Goal: Navigation & Orientation: Find specific page/section

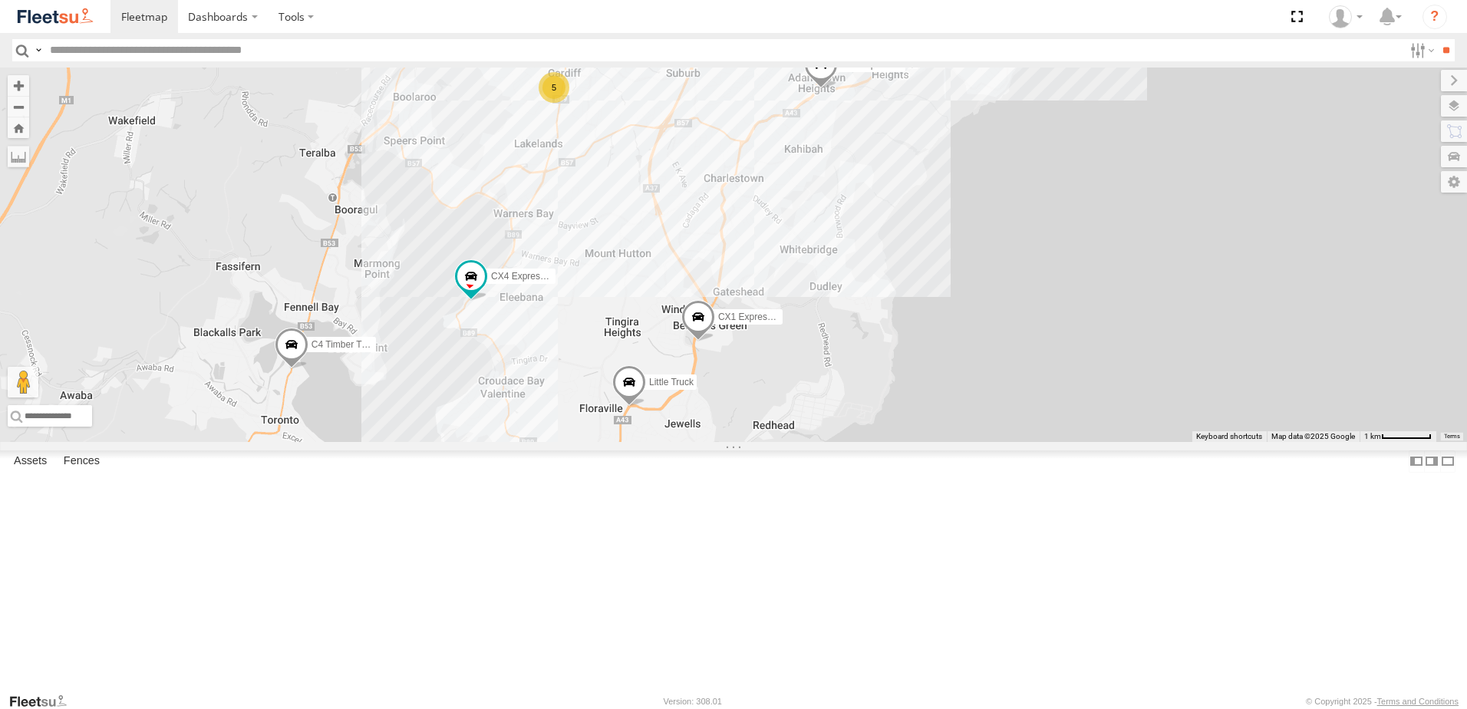
drag, startPoint x: 646, startPoint y: 502, endPoint x: 740, endPoint y: 476, distance: 97.0
click at [739, 442] on div "CX4 Express Ute C4 Timber Truck CX1 Express Ute 5 CX2 Express Ute LX3 Express U…" at bounding box center [733, 255] width 1467 height 374
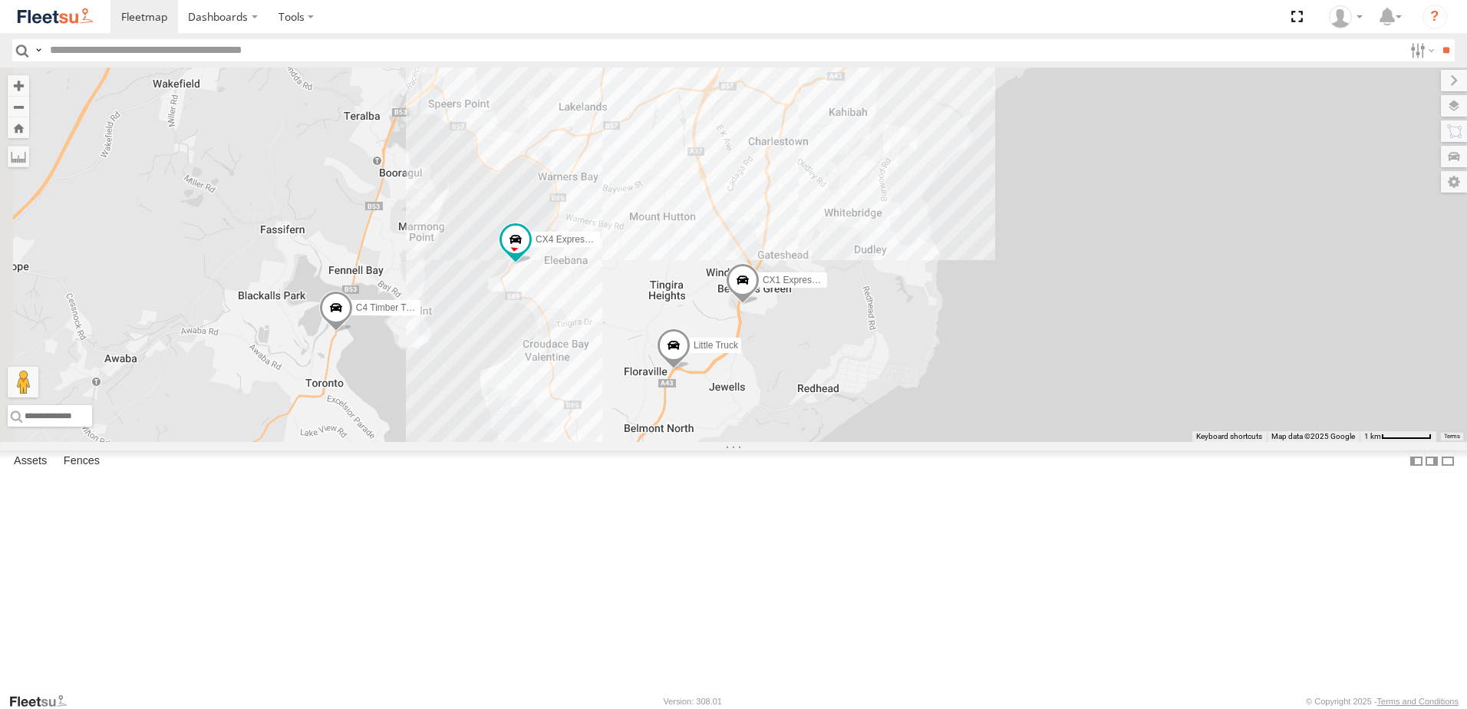
drag, startPoint x: 748, startPoint y: 457, endPoint x: 793, endPoint y: 420, distance: 57.8
click at [793, 420] on div "CX4 Express Ute C4 Timber Truck CX1 Express Ute 5 CX2 Express Ute LX3 Express U…" at bounding box center [733, 255] width 1467 height 374
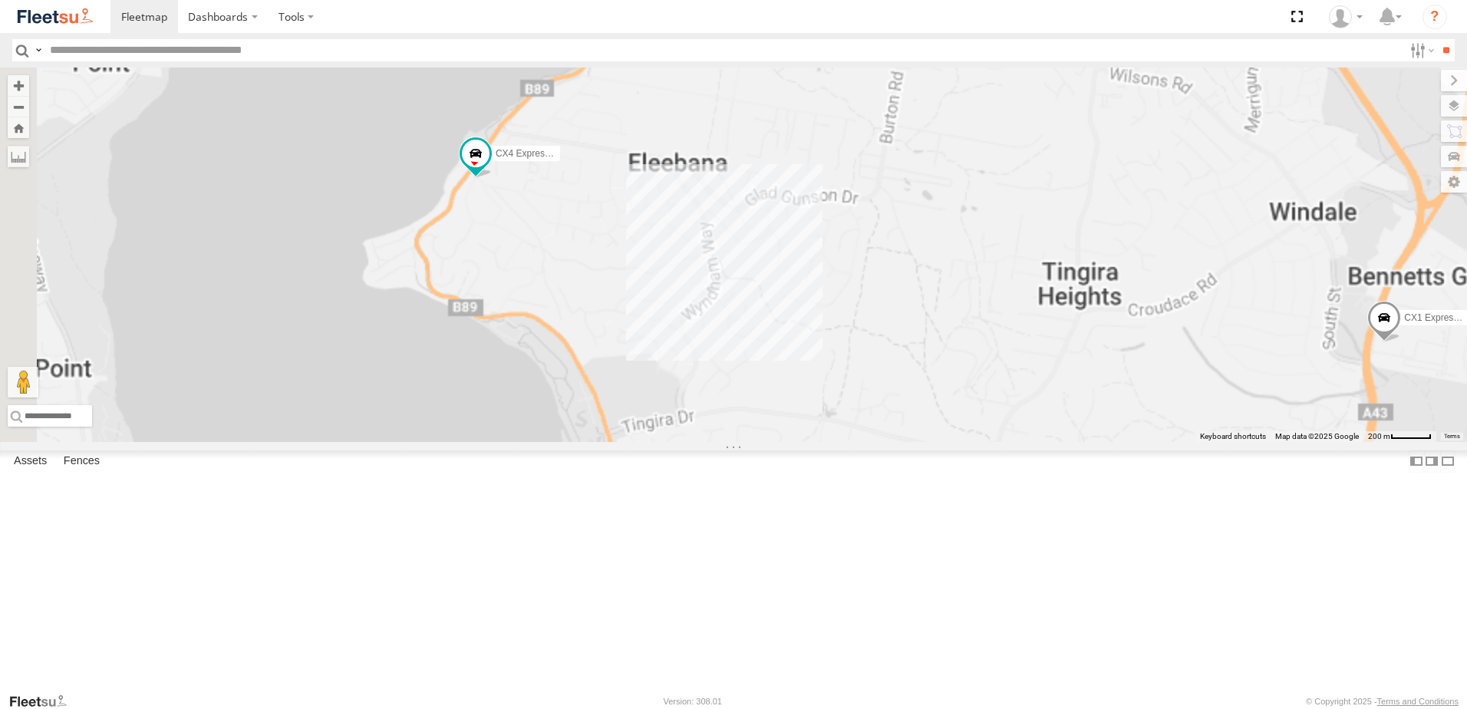
drag, startPoint x: 725, startPoint y: 372, endPoint x: 748, endPoint y: 417, distance: 50.8
click at [748, 417] on div "CX4 Express Ute C4 Timber Truck CX1 Express Ute CX2 Express Ute LX3 Express Ute…" at bounding box center [733, 255] width 1467 height 374
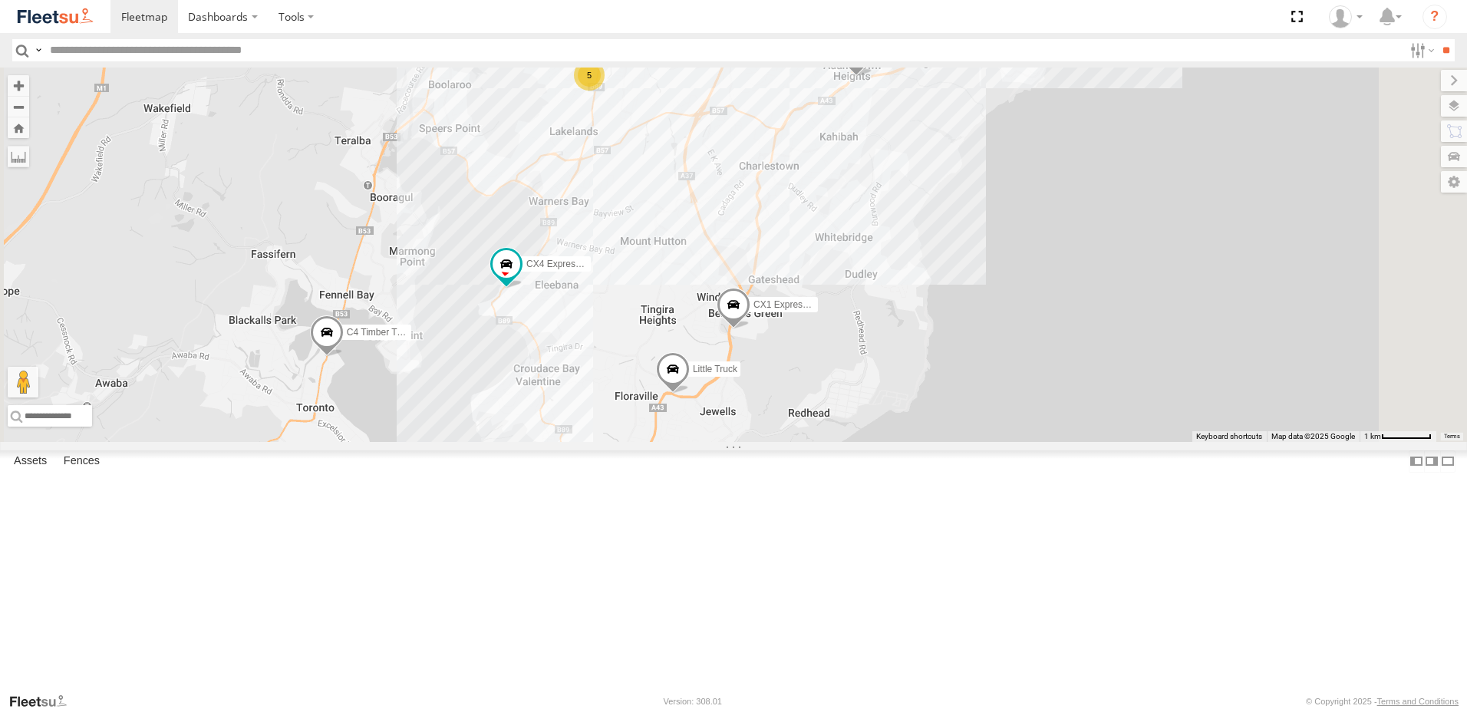
drag, startPoint x: 879, startPoint y: 432, endPoint x: 839, endPoint y: 448, distance: 43.0
click at [839, 442] on div "CX4 Express Ute C4 Timber Truck CX1 Express Ute CX2 Express Ute LX3 Express Ute…" at bounding box center [733, 255] width 1467 height 374
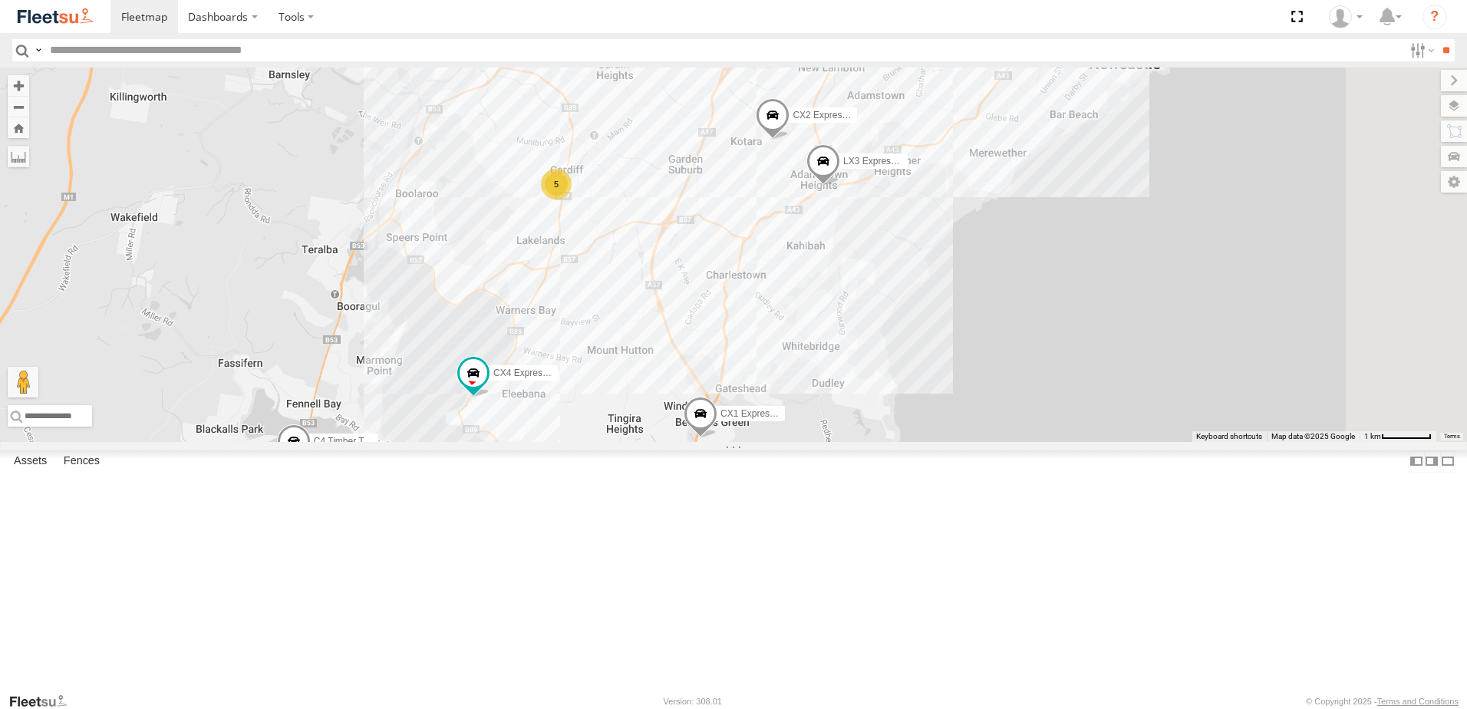
drag, startPoint x: 849, startPoint y: 430, endPoint x: 842, endPoint y: 450, distance: 21.1
click at [842, 442] on div "CX4 Express Ute C4 Timber Truck CX1 Express Ute CX2 Express Ute LX3 Express Ute…" at bounding box center [733, 255] width 1467 height 374
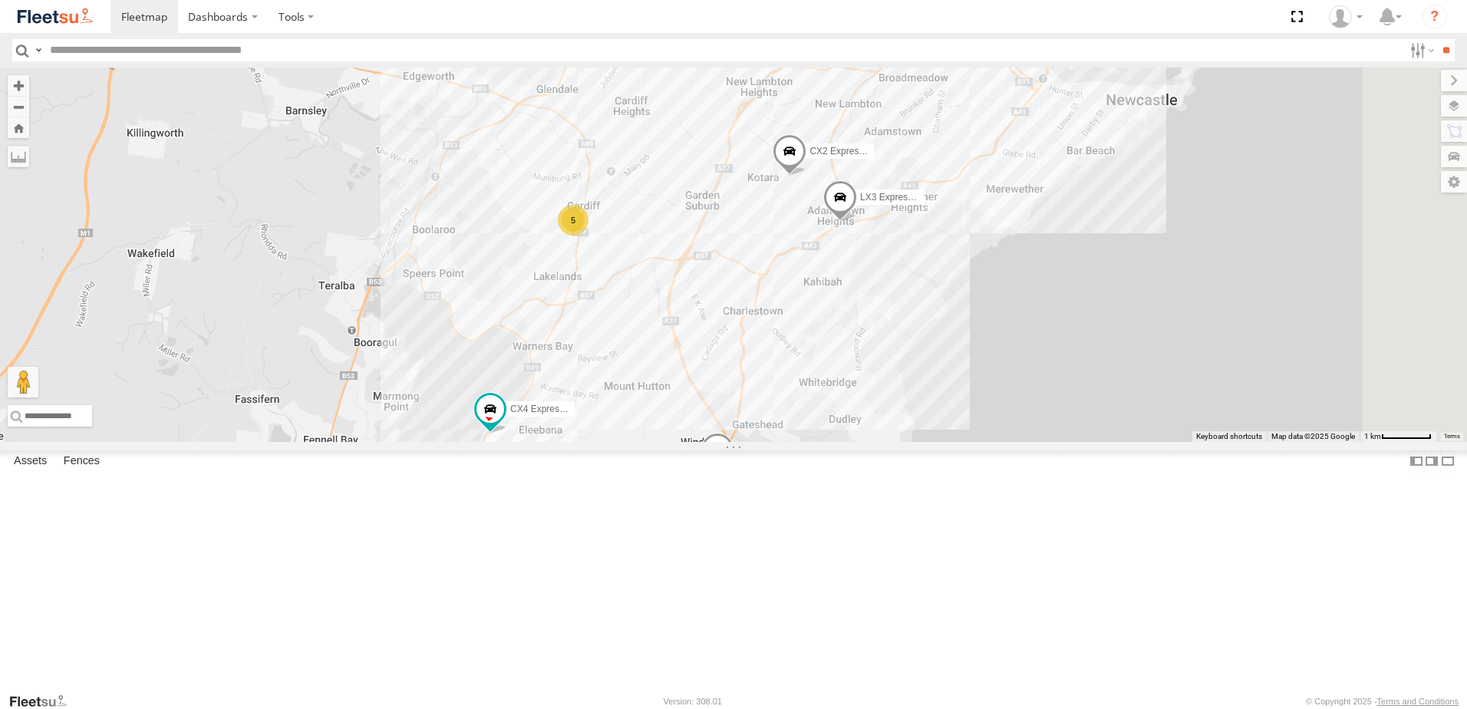
drag, startPoint x: 844, startPoint y: 385, endPoint x: 856, endPoint y: 403, distance: 21.1
click at [856, 403] on div "CX4 Express Ute C4 Timber Truck CX1 Express Ute CX2 Express Ute LX3 Express Ute…" at bounding box center [733, 255] width 1467 height 374
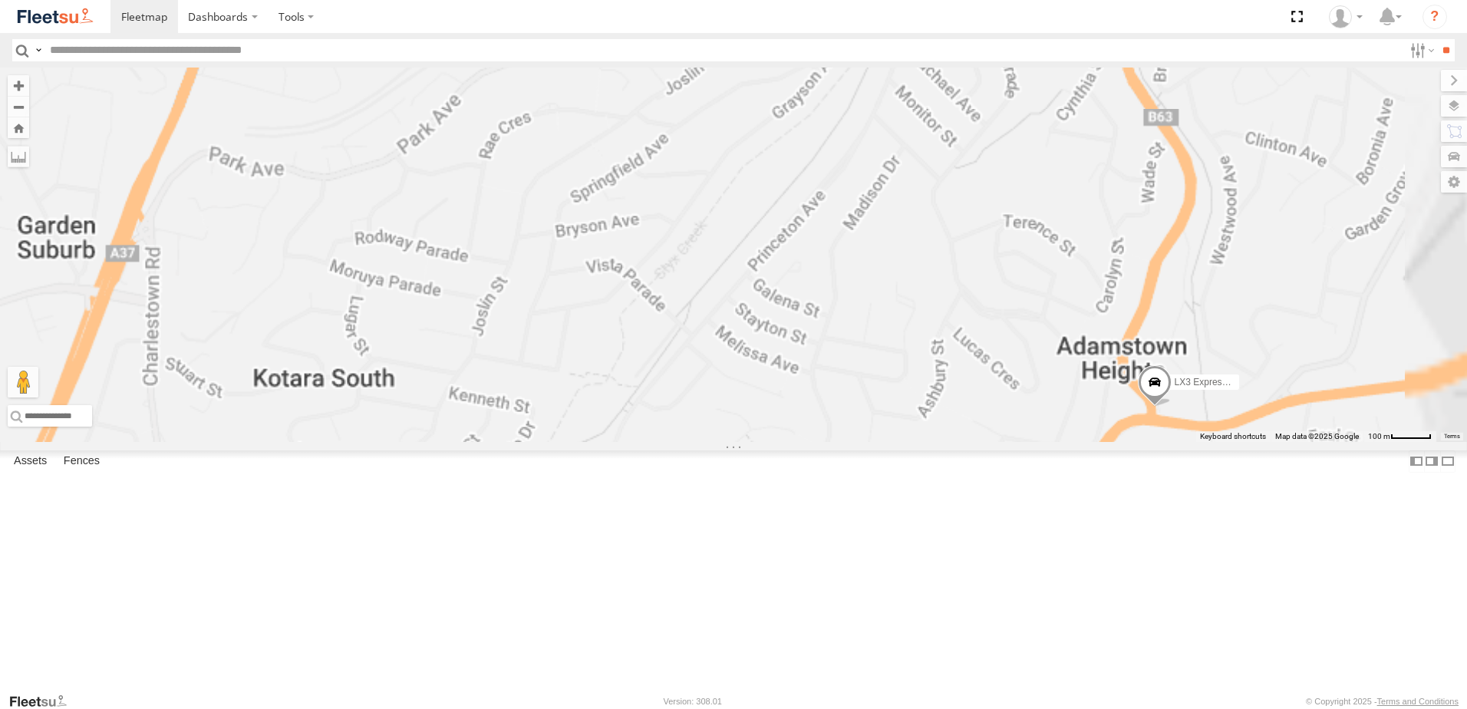
drag, startPoint x: 931, startPoint y: 208, endPoint x: 960, endPoint y: 306, distance: 102.2
click at [960, 306] on div "CX4 Express Ute C4 Timber Truck CX1 Express Ute CX2 Express Ute LX3 Express Ute…" at bounding box center [733, 255] width 1467 height 374
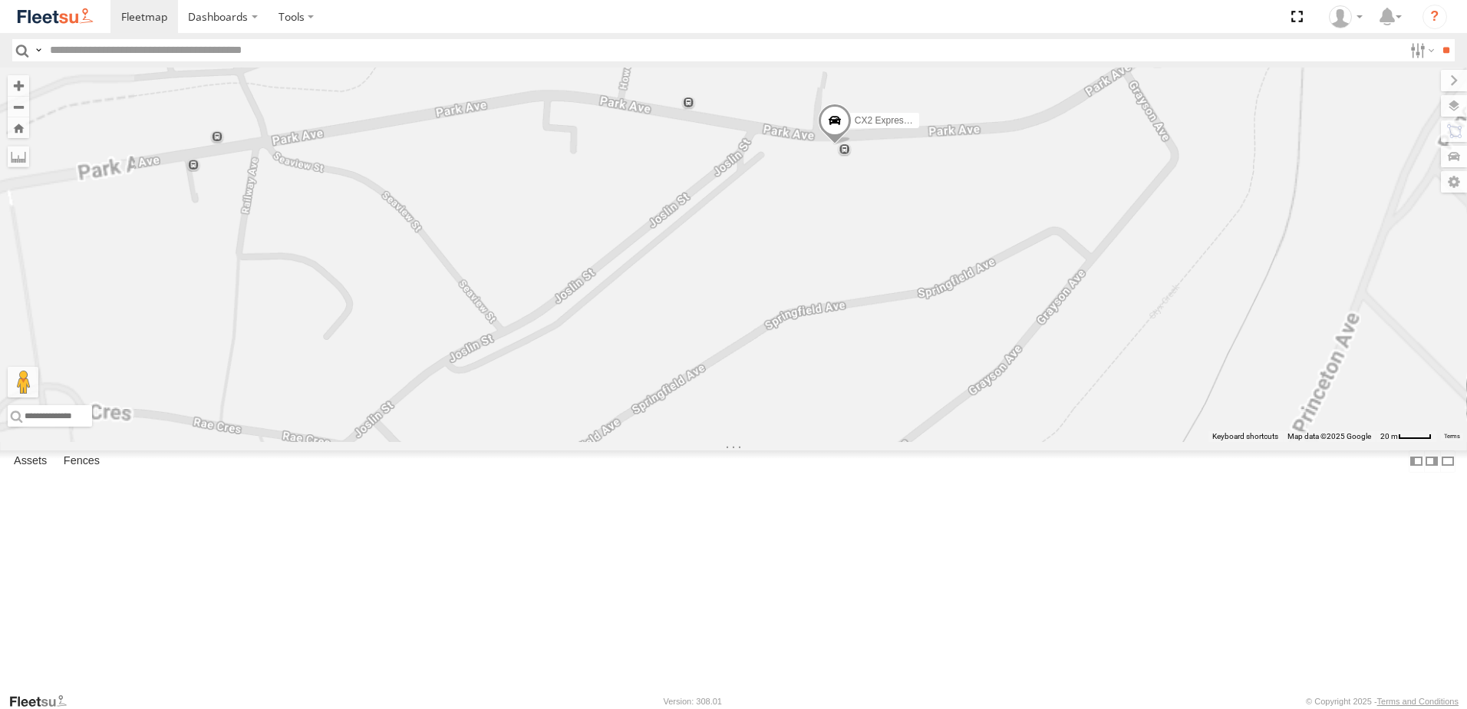
drag, startPoint x: 994, startPoint y: 313, endPoint x: 922, endPoint y: 346, distance: 79.3
click at [922, 346] on div "CX4 Express Ute C4 Timber Truck CX1 Express Ute CX2 Express Ute LX3 Express Ute…" at bounding box center [733, 255] width 1467 height 374
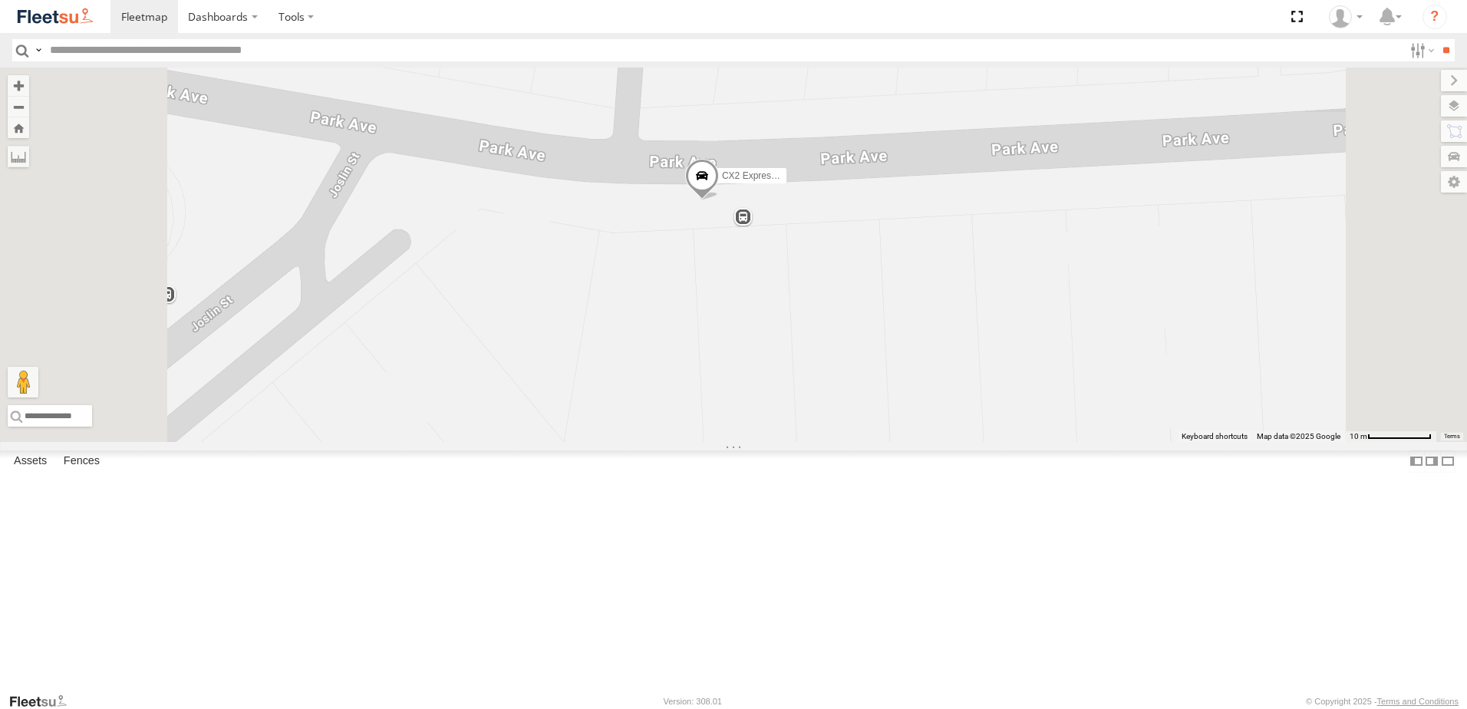
drag, startPoint x: 876, startPoint y: 307, endPoint x: 882, endPoint y: 336, distance: 29.6
click at [882, 336] on div "CX4 Express Ute C4 Timber Truck CX1 Express Ute CX2 Express Ute LX3 Express Ute…" at bounding box center [733, 255] width 1467 height 374
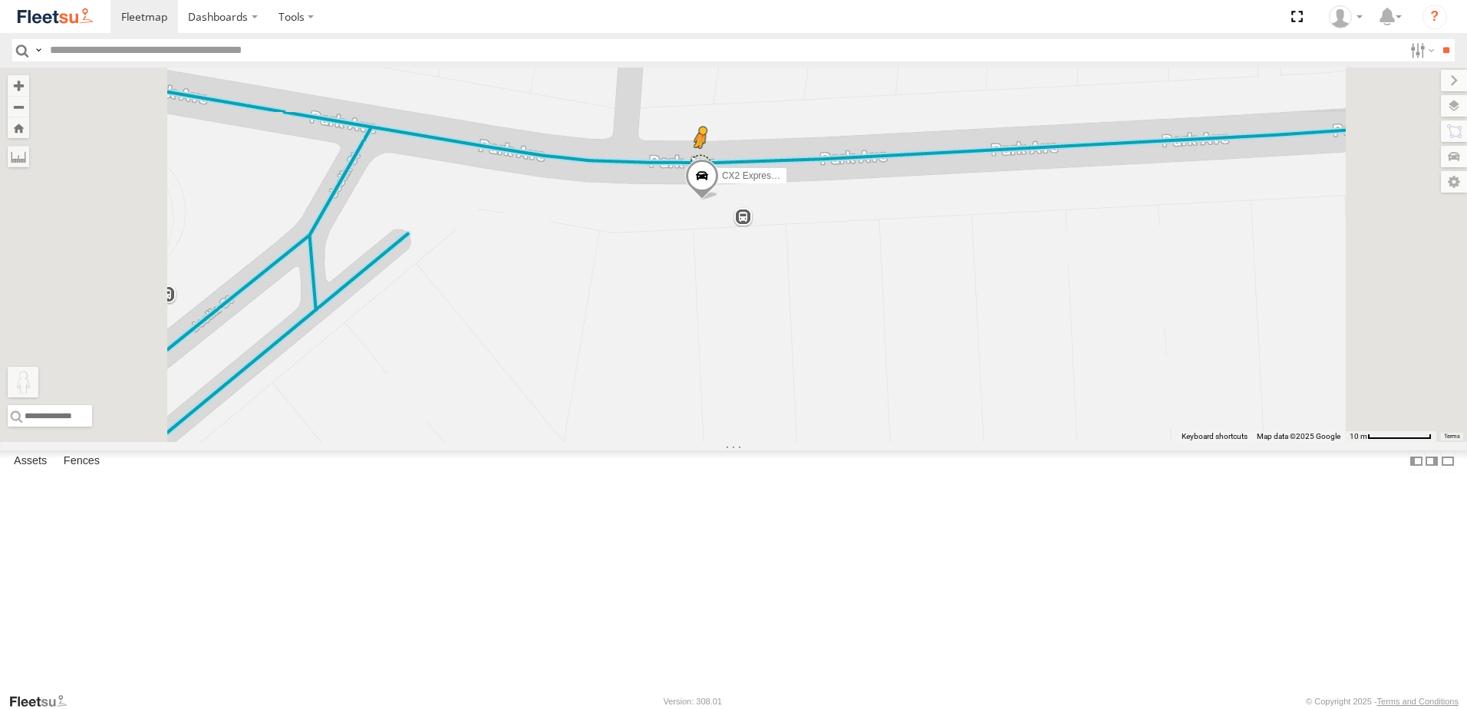
drag, startPoint x: 412, startPoint y: 641, endPoint x: 895, endPoint y: 290, distance: 597.2
click at [895, 289] on div "CX4 Express Ute C4 Timber Truck CX1 Express Ute CX2 Express Ute LX3 Express Ute…" at bounding box center [733, 255] width 1467 height 374
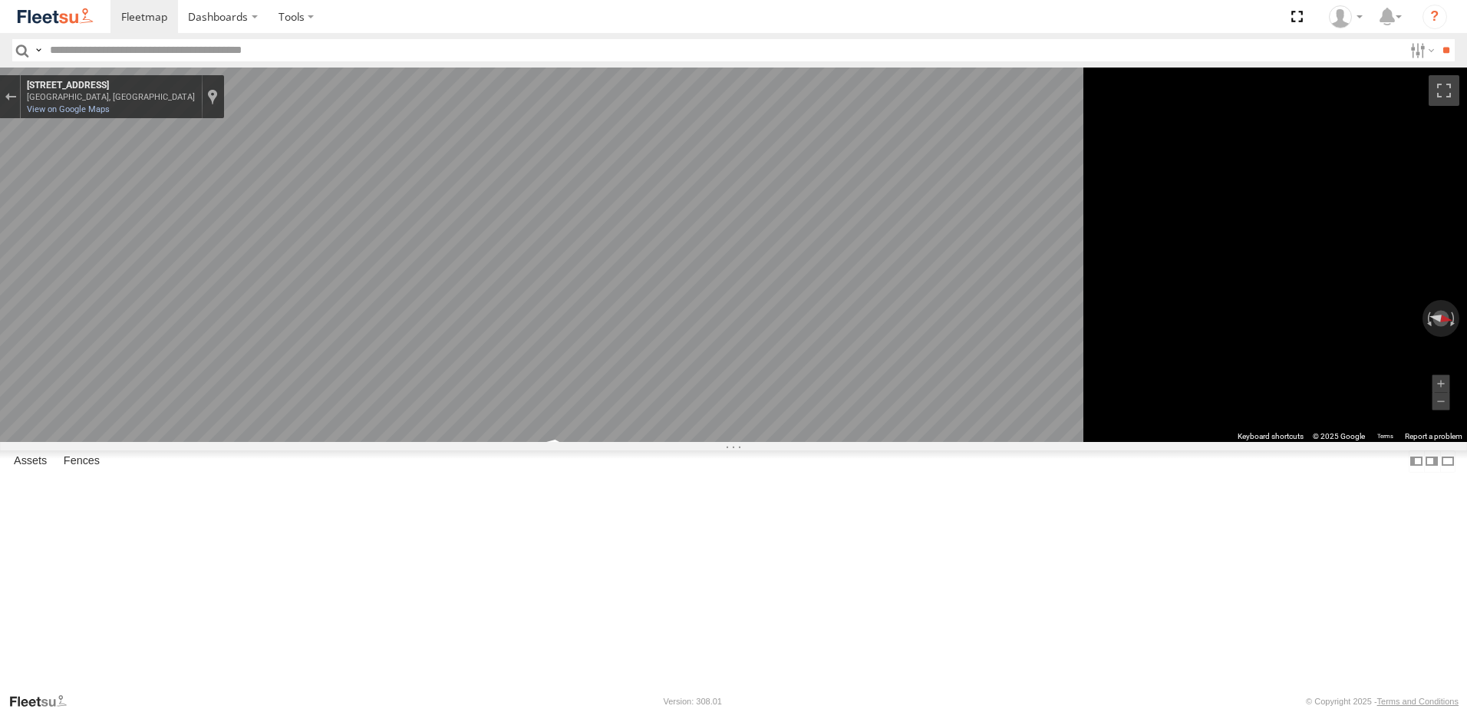
click at [1466, 341] on html "Dashboards" at bounding box center [733, 354] width 1467 height 709
click at [20, 91] on button "Exit the Street View" at bounding box center [10, 97] width 20 height 21
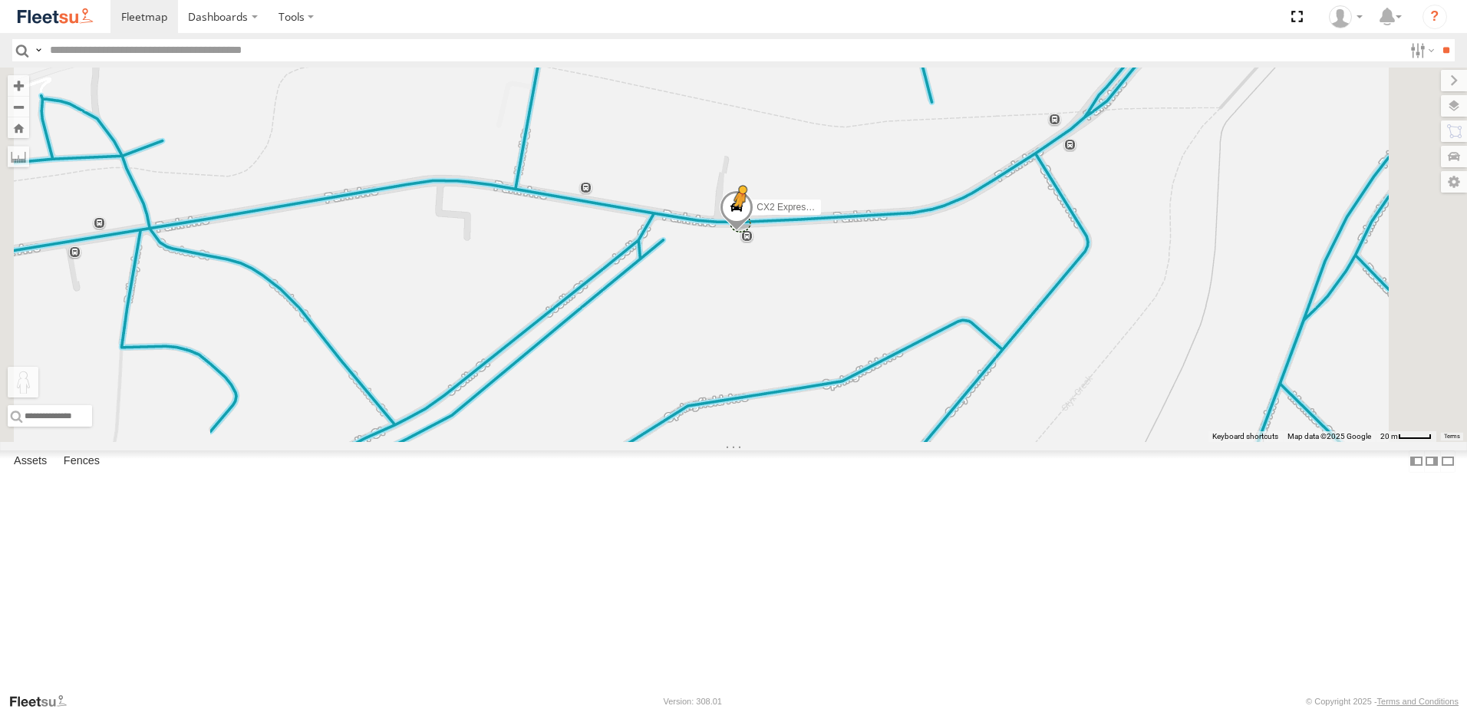
drag, startPoint x: 414, startPoint y: 629, endPoint x: 932, endPoint y: 345, distance: 590.6
click at [932, 345] on div "CX4 Express Ute C4 Timber Truck CX1 Express Ute CX2 Express Ute LX3 Express Ute…" at bounding box center [733, 255] width 1467 height 374
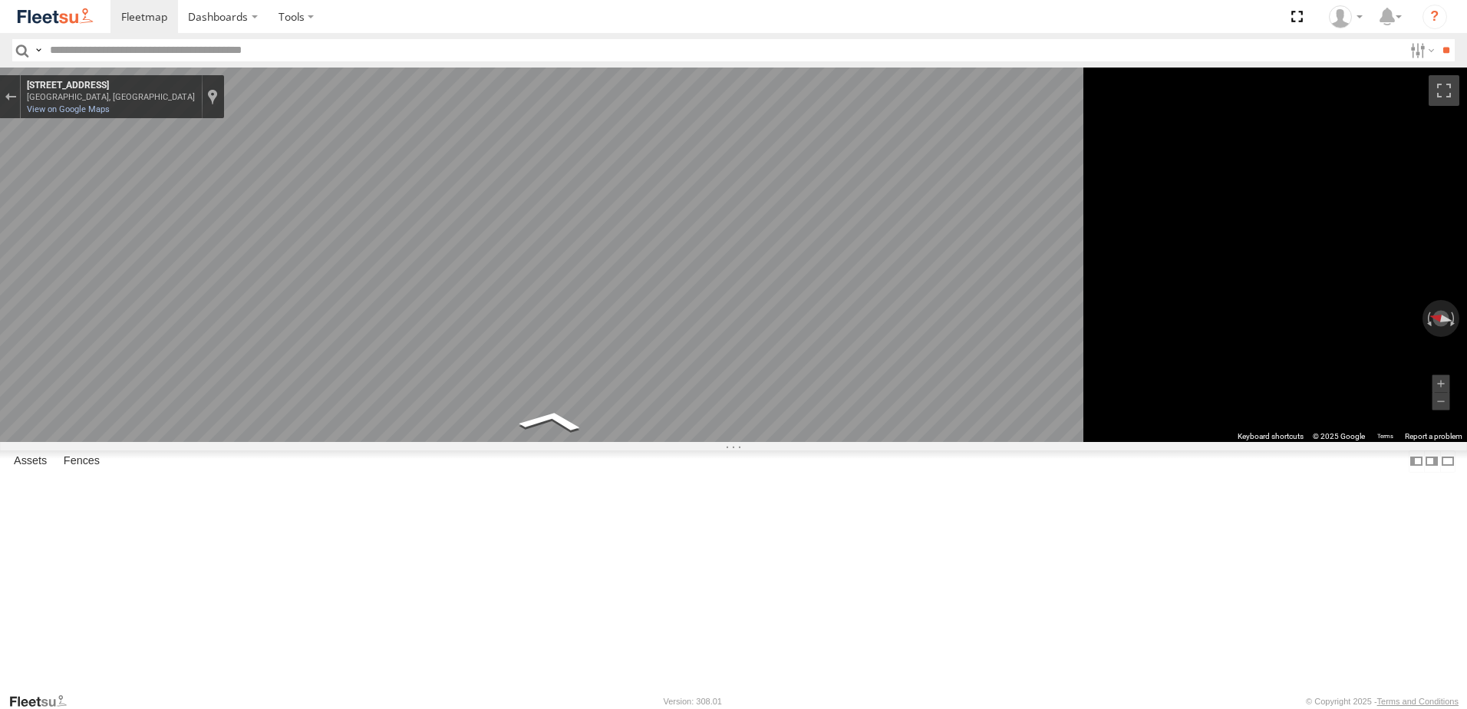
click at [1466, 401] on html "Dashboards" at bounding box center [733, 354] width 1467 height 709
click at [20, 107] on button "Exit the Street View" at bounding box center [10, 97] width 20 height 21
